Goal: Task Accomplishment & Management: Manage account settings

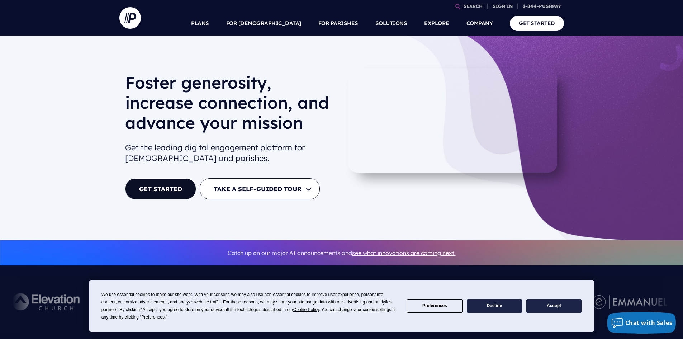
click at [451, 306] on button "Preferences" at bounding box center [434, 306] width 55 height 14
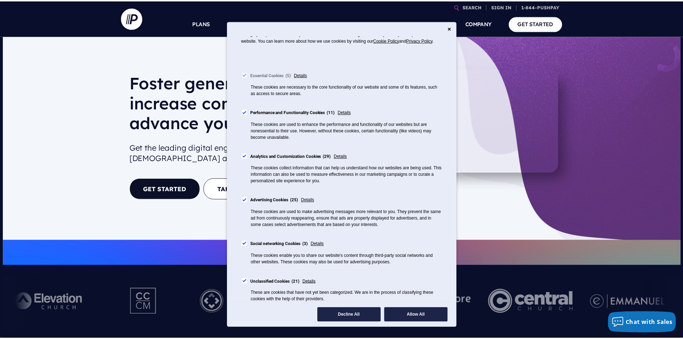
scroll to position [63, 0]
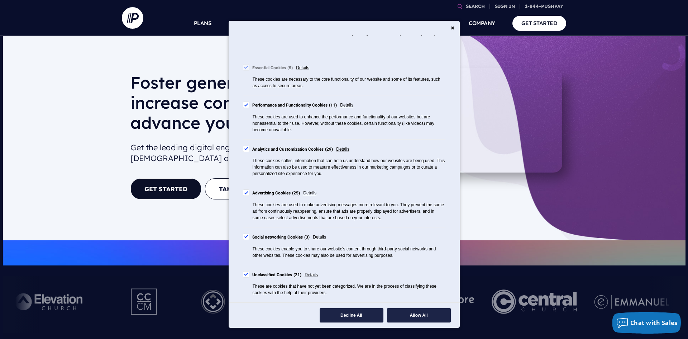
click at [246, 147] on div "Cookie Consent Preferences" at bounding box center [246, 149] width 6 height 6
click at [246, 105] on div "Cookie Consent Preferences" at bounding box center [246, 104] width 6 height 6
click at [247, 191] on div "Cookie Consent Preferences" at bounding box center [246, 192] width 6 height 6
click at [247, 236] on div "Cookie Consent Preferences" at bounding box center [246, 236] width 6 height 6
click at [247, 276] on div "Cookie Consent Preferences" at bounding box center [246, 274] width 6 height 6
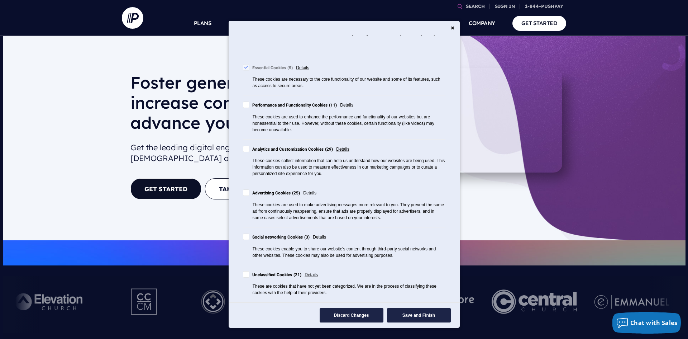
click at [247, 104] on div "Cookie Consent Preferences" at bounding box center [246, 104] width 6 height 6
click at [424, 314] on button "Save and Finish" at bounding box center [419, 315] width 64 height 14
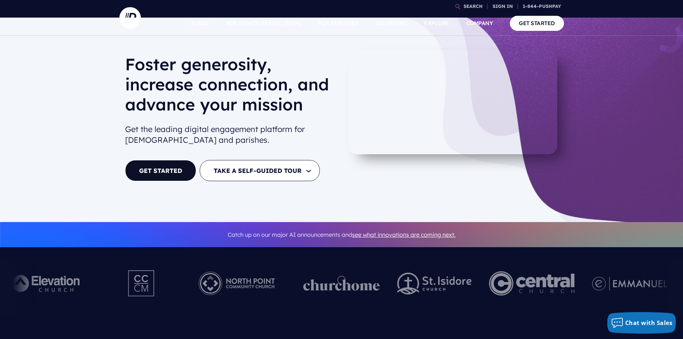
scroll to position [0, 0]
